Goal: Information Seeking & Learning: Learn about a topic

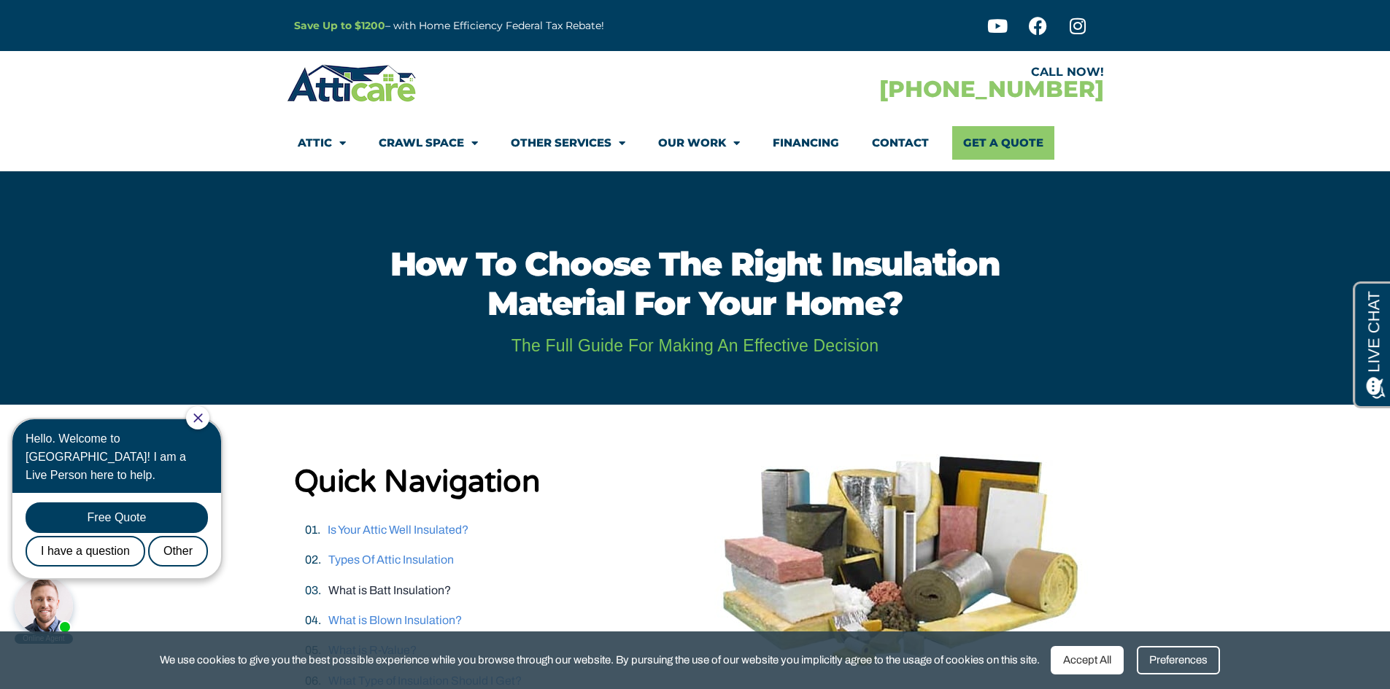
click at [418, 588] on link "What is Batt Insulation?" at bounding box center [389, 590] width 123 height 12
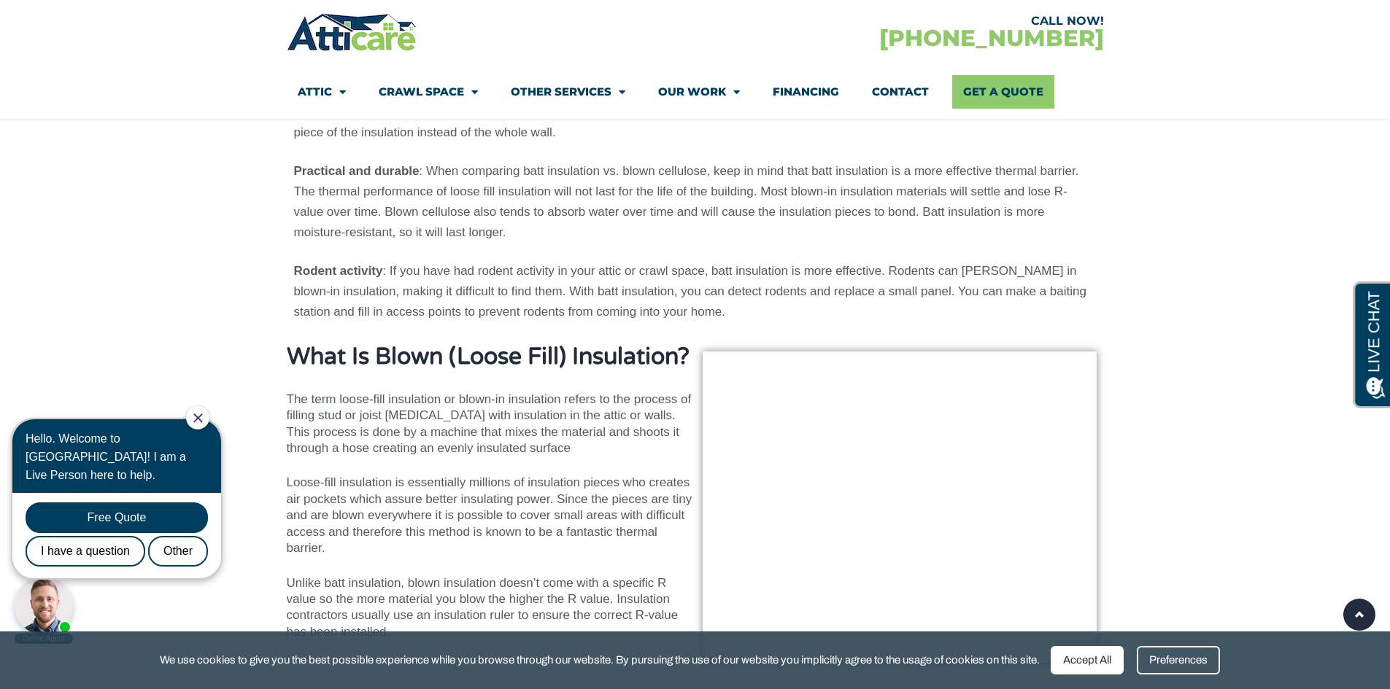
scroll to position [2980, 0]
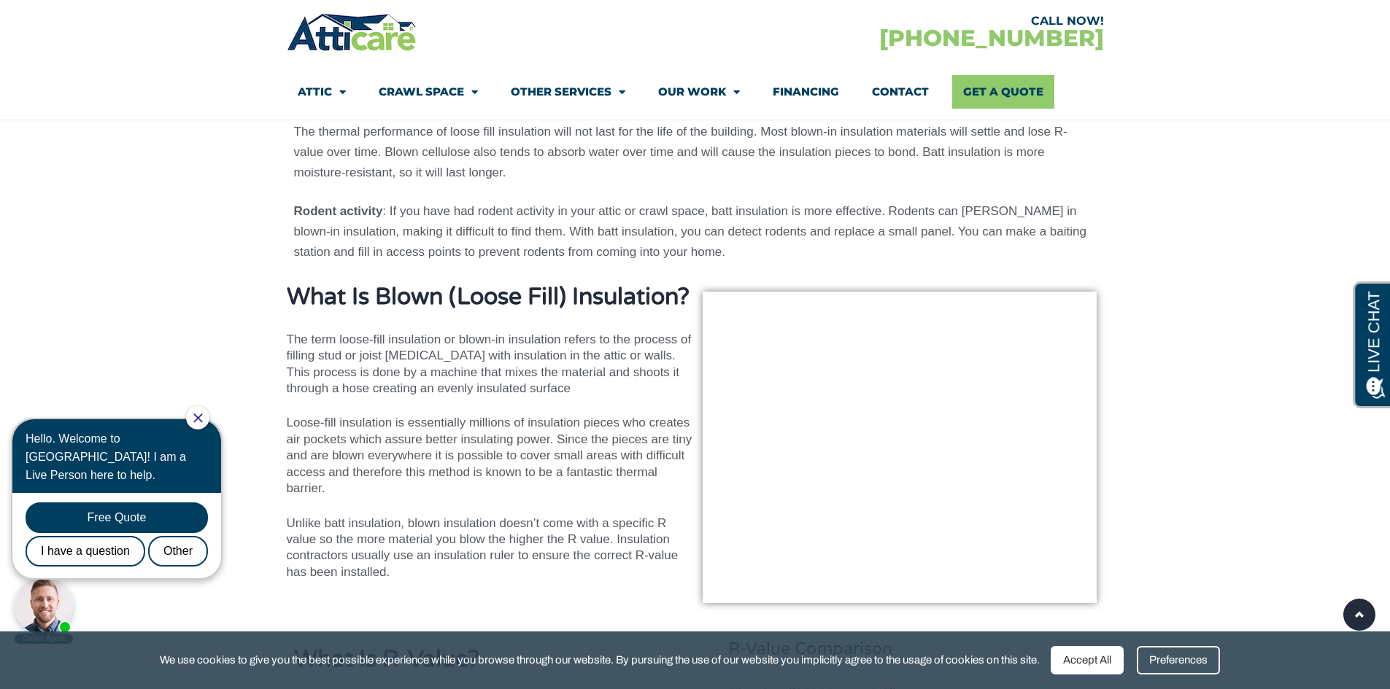
click at [788, 376] on img at bounding box center [899, 448] width 394 height 312
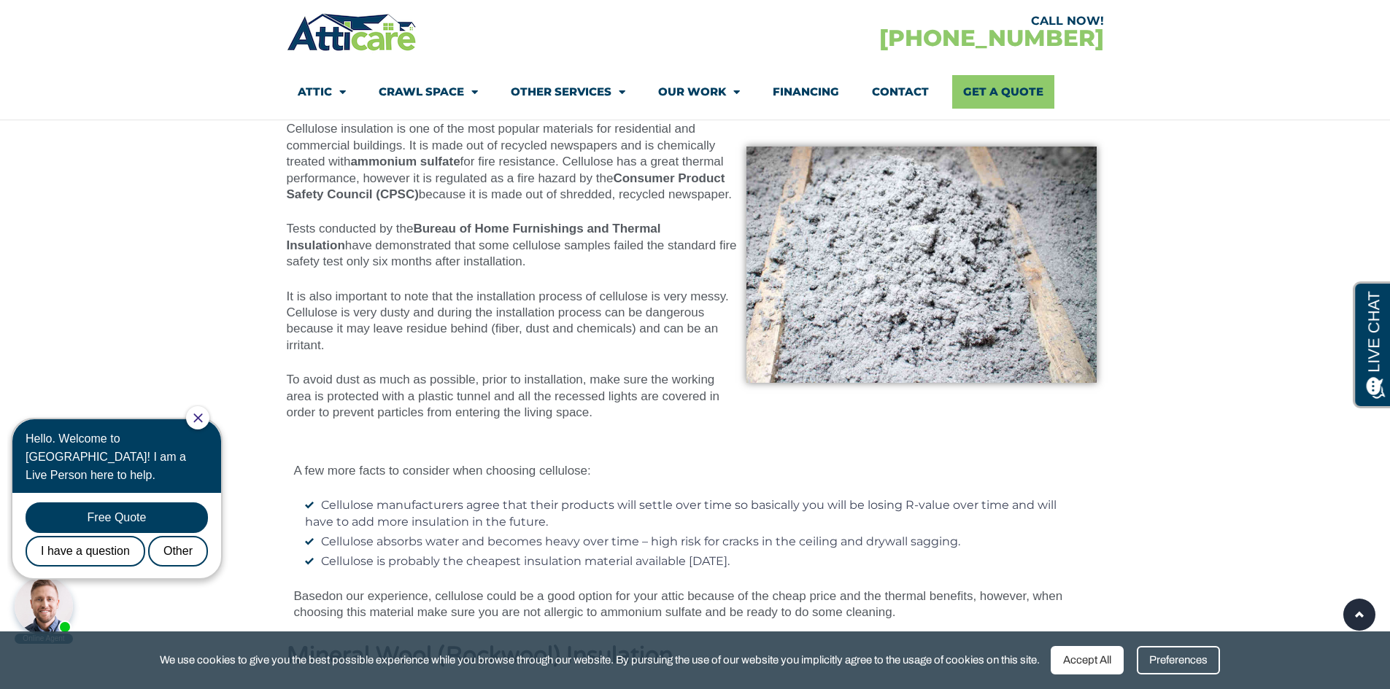
scroll to position [5824, 0]
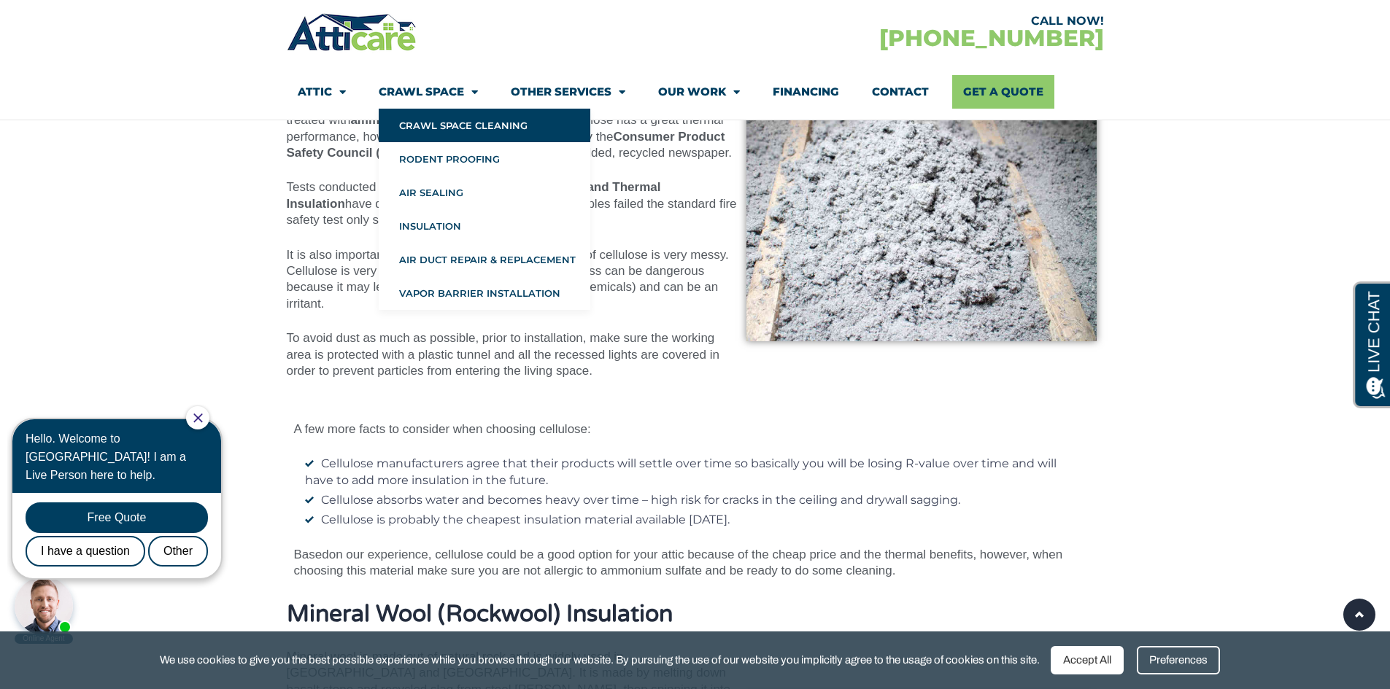
click at [404, 127] on link "Crawl Space Cleaning" at bounding box center [485, 126] width 212 height 34
